Goal: Complete application form

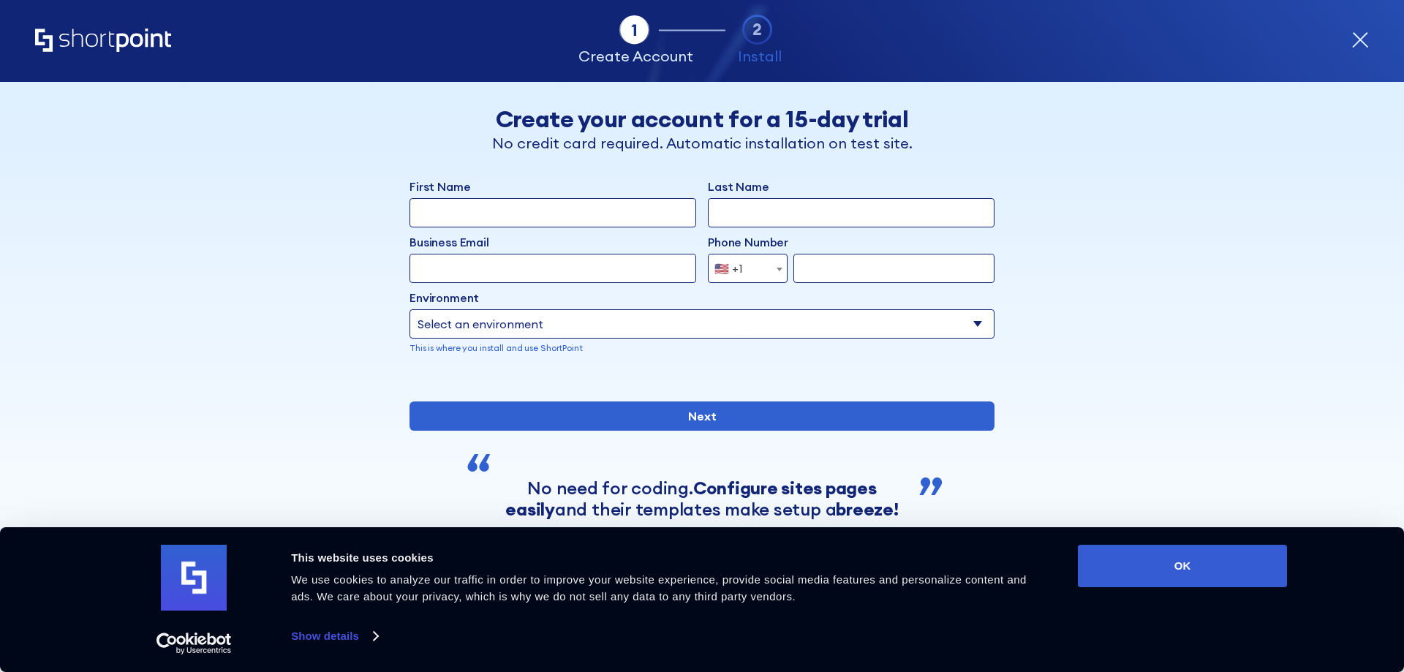
click at [484, 197] on div "First Name" at bounding box center [553, 203] width 287 height 50
click at [471, 205] on input "First Name" at bounding box center [553, 212] width 287 height 29
type input "Shalane"
click at [282, 216] on div "Back Back Create your account for a 15-day trial No credit card required. Autom…" at bounding box center [702, 333] width 895 height 502
